Goal: Check status: Check status

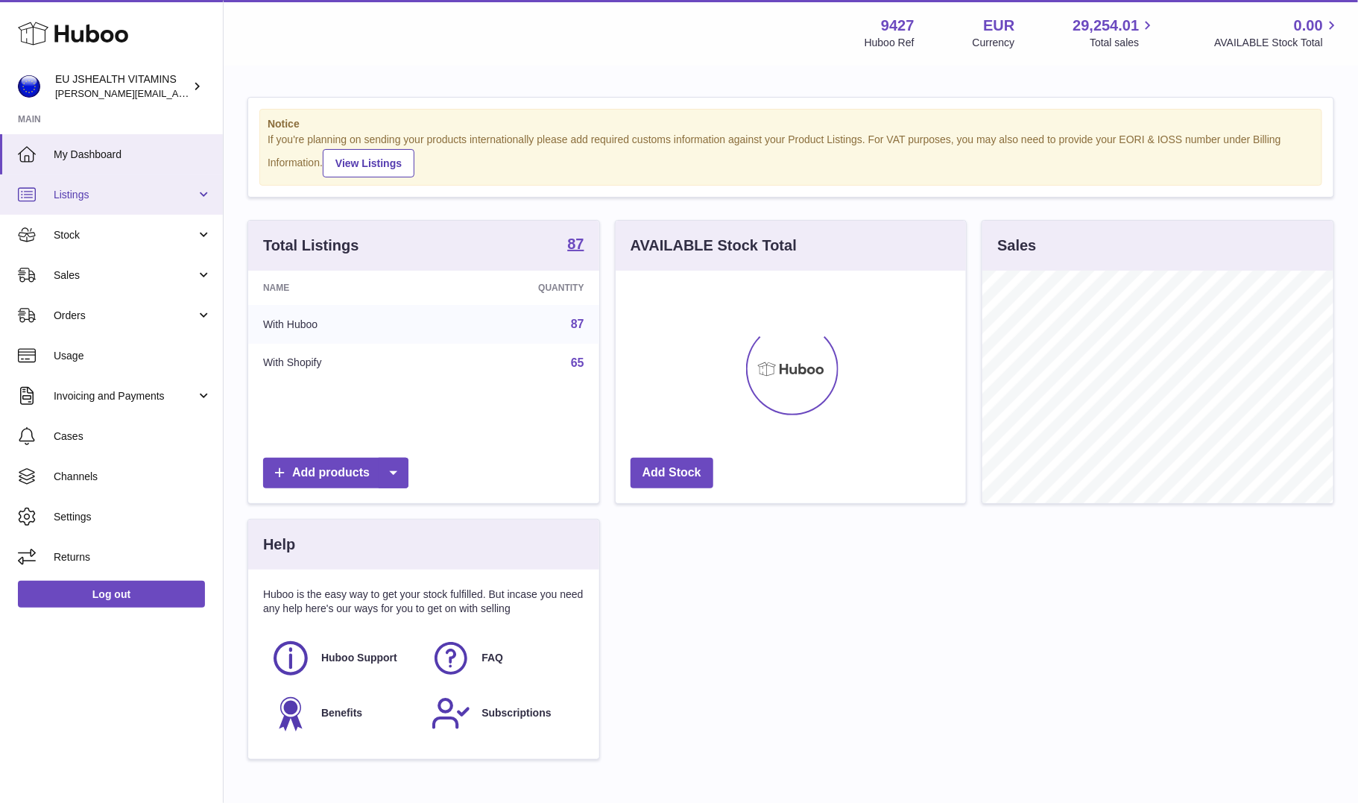
scroll to position [233, 351]
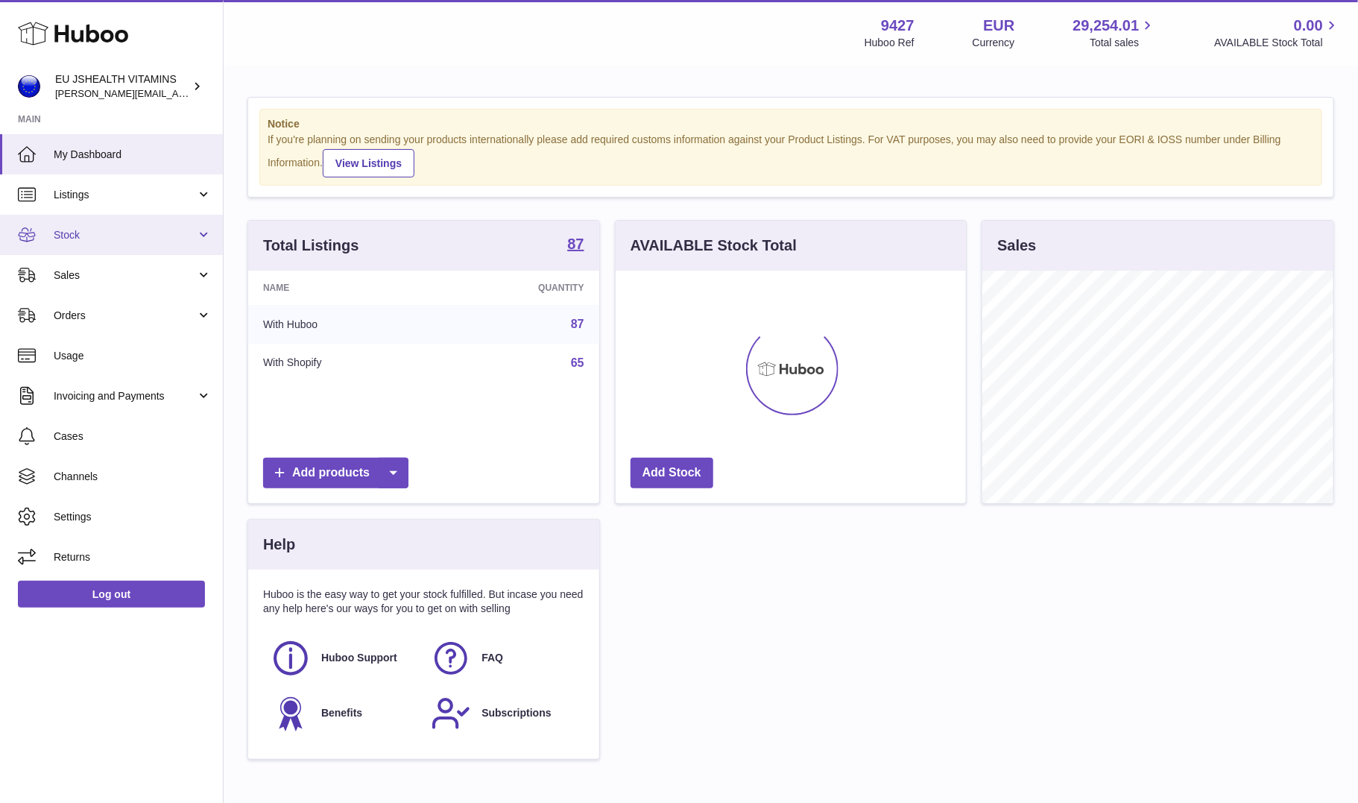
click at [84, 253] on link "Stock" at bounding box center [111, 235] width 223 height 40
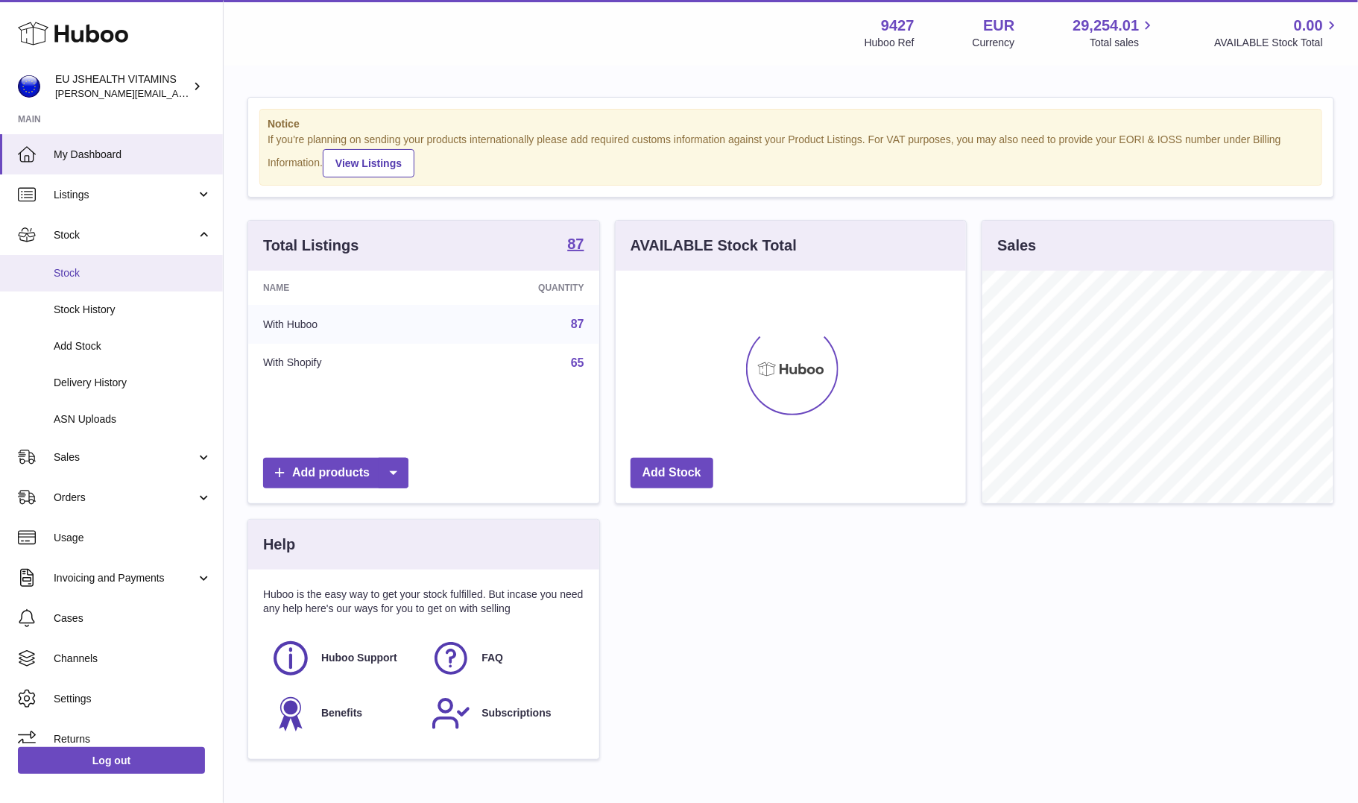
click at [75, 274] on span "Stock" at bounding box center [133, 273] width 158 height 14
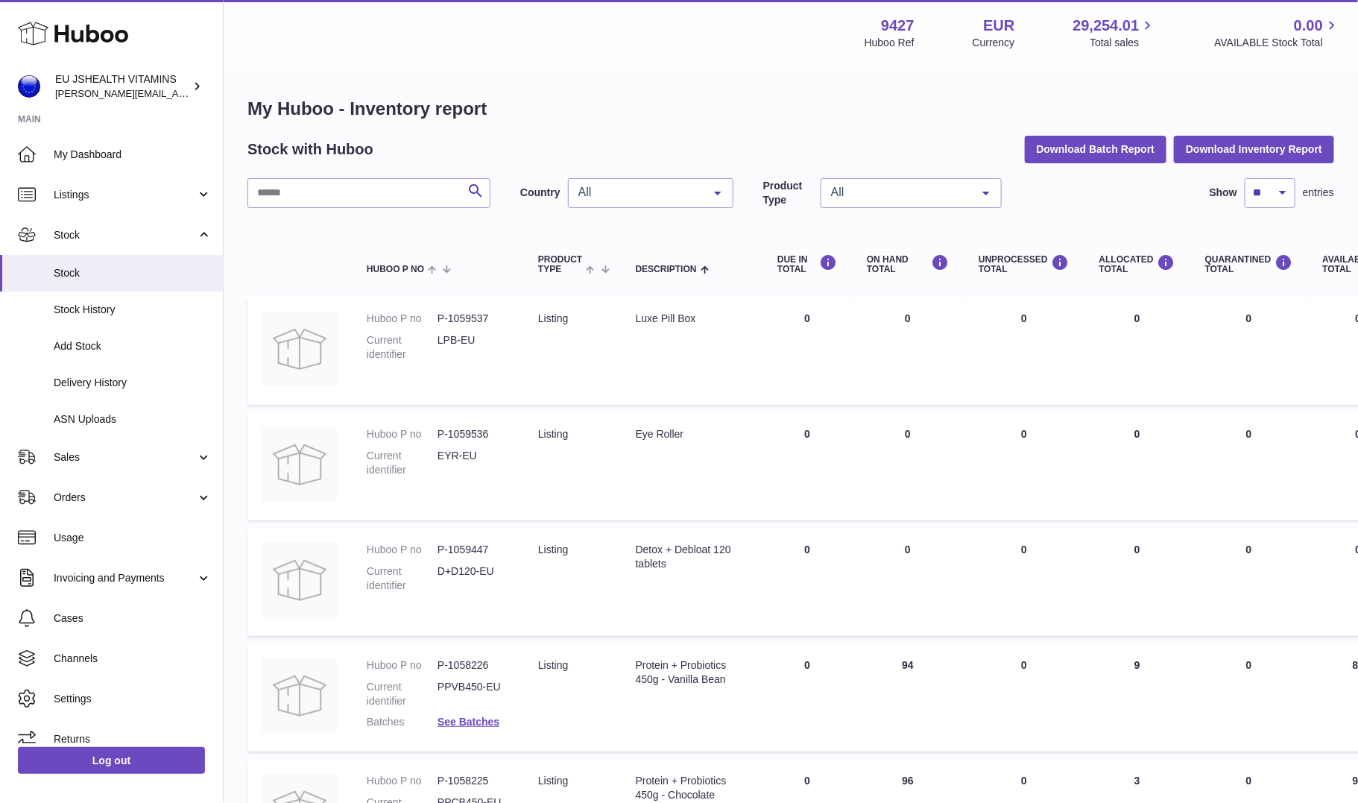
click at [372, 198] on input "text" at bounding box center [369, 193] width 243 height 30
type input "*********"
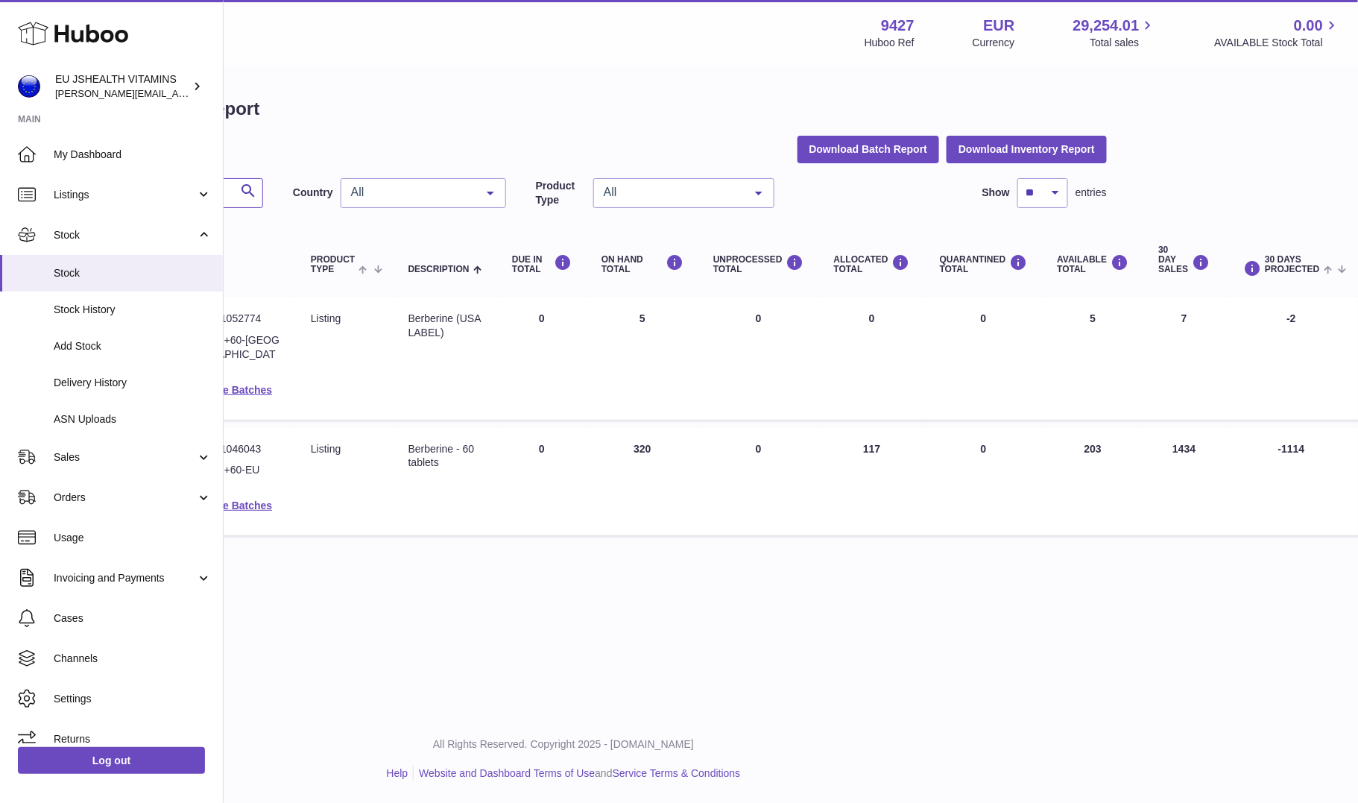
scroll to position [0, 377]
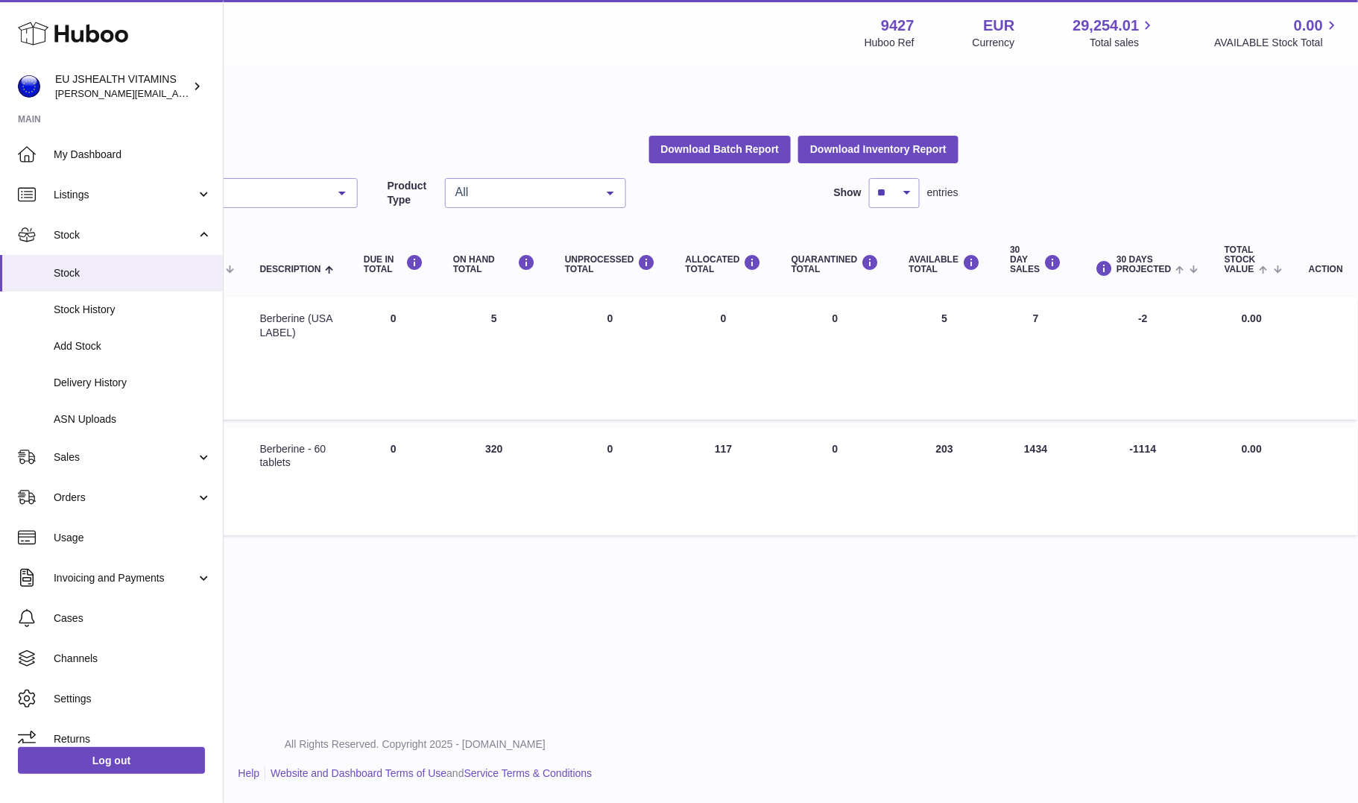
click at [940, 435] on td "AVAILABLE Total 203" at bounding box center [945, 481] width 101 height 109
click at [721, 433] on td "ALLOCATED Total 117" at bounding box center [724, 481] width 106 height 109
